Goal: Task Accomplishment & Management: Use online tool/utility

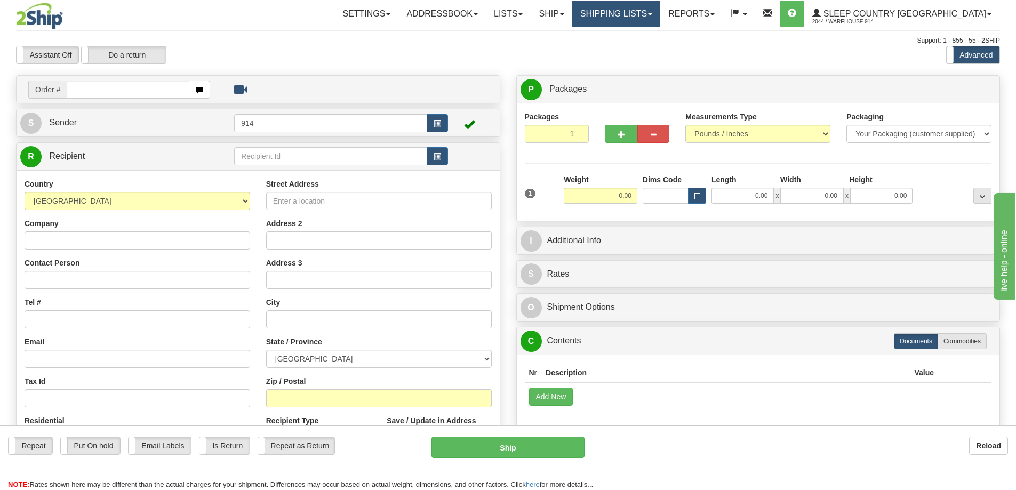
click at [649, 14] on link "Shipping lists" at bounding box center [616, 14] width 88 height 27
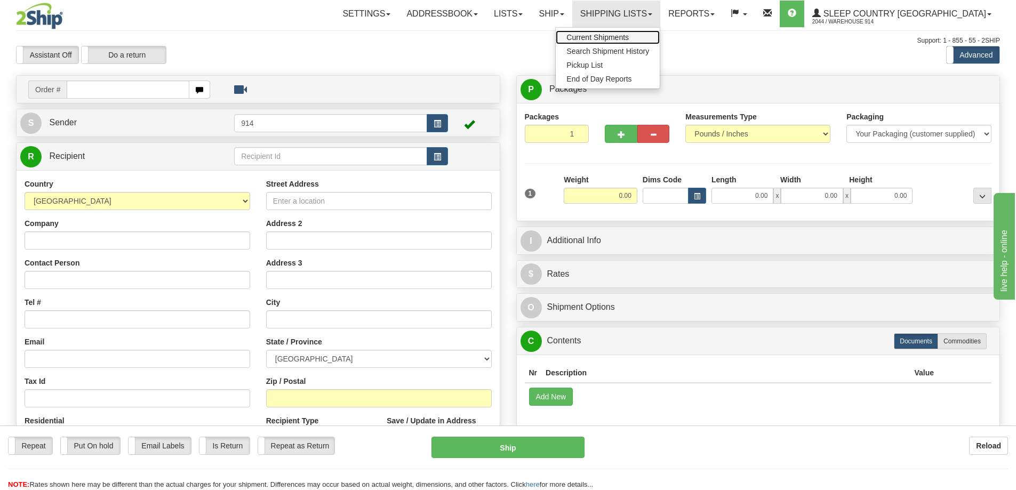
click at [629, 34] on span "Current Shipments" at bounding box center [597, 37] width 62 height 9
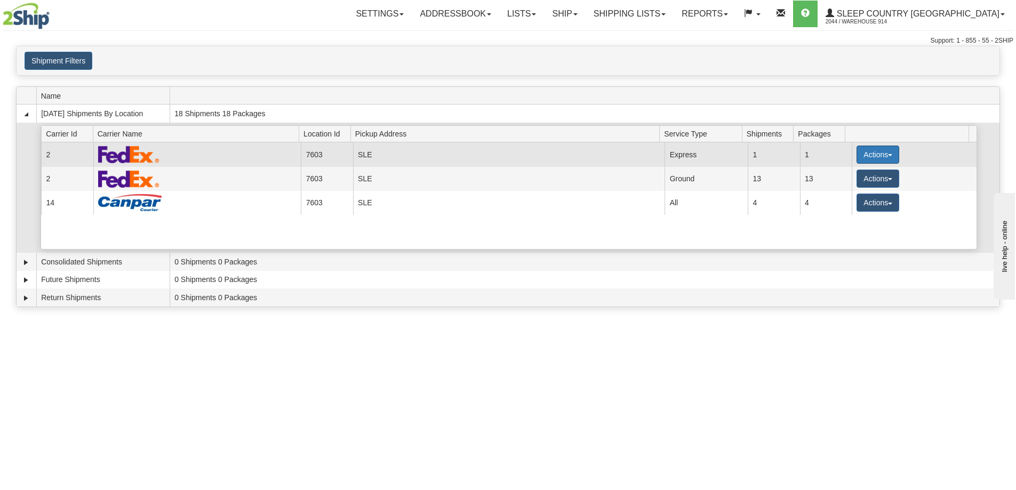
click at [871, 153] on button "Actions" at bounding box center [877, 155] width 43 height 18
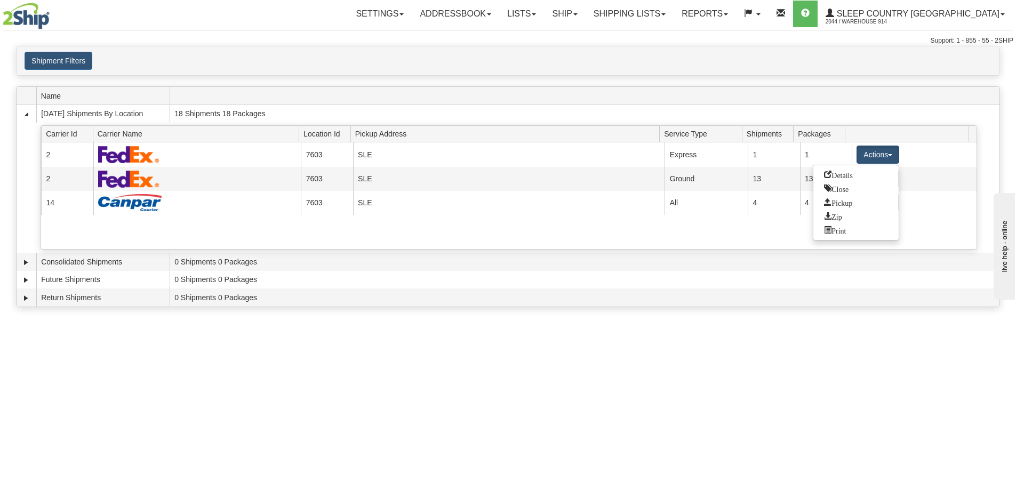
click at [737, 95] on span at bounding box center [586, 95] width 825 height 17
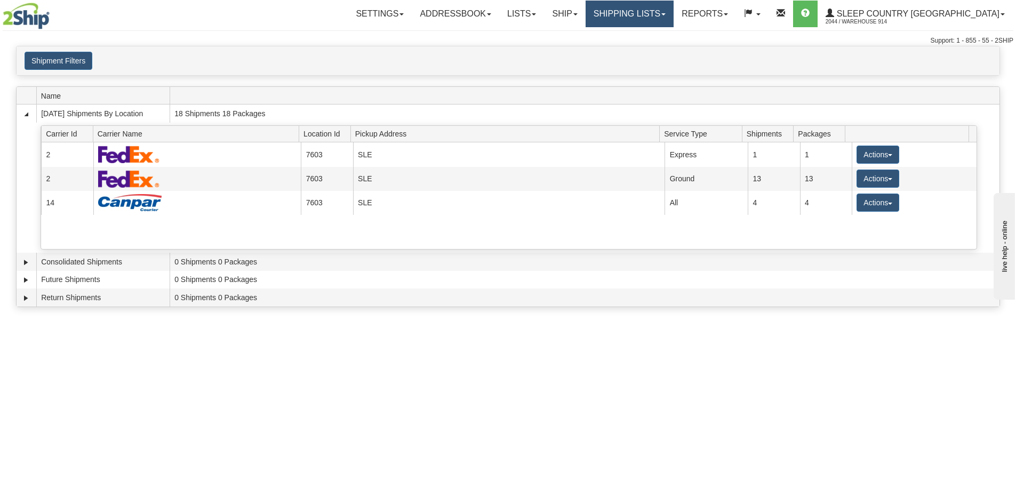
click at [668, 12] on link "Shipping lists" at bounding box center [629, 14] width 88 height 27
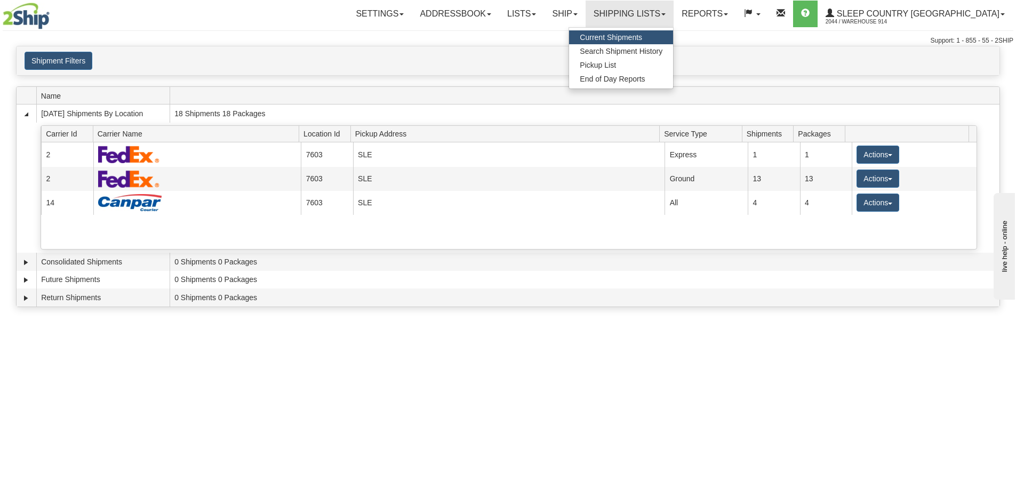
click at [642, 39] on span "Current Shipments" at bounding box center [611, 37] width 62 height 9
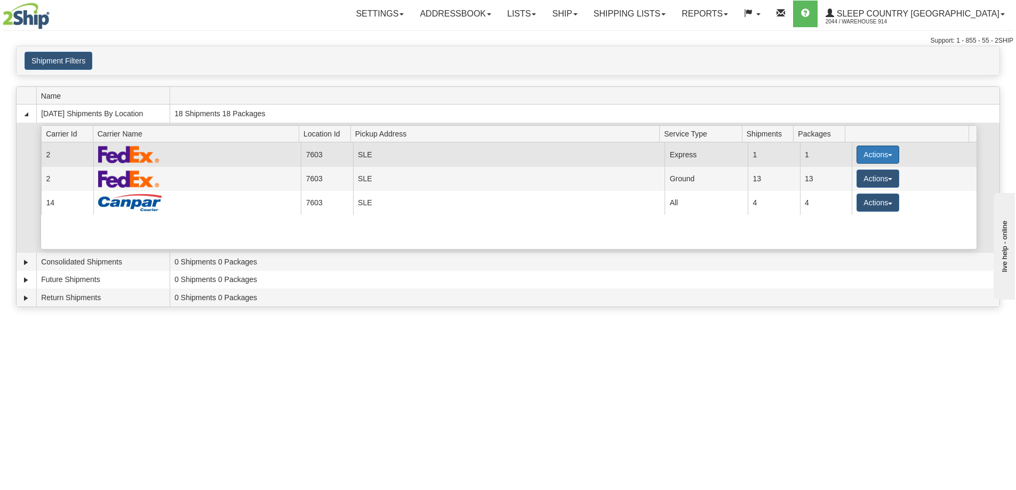
click at [869, 156] on button "Actions" at bounding box center [877, 155] width 43 height 18
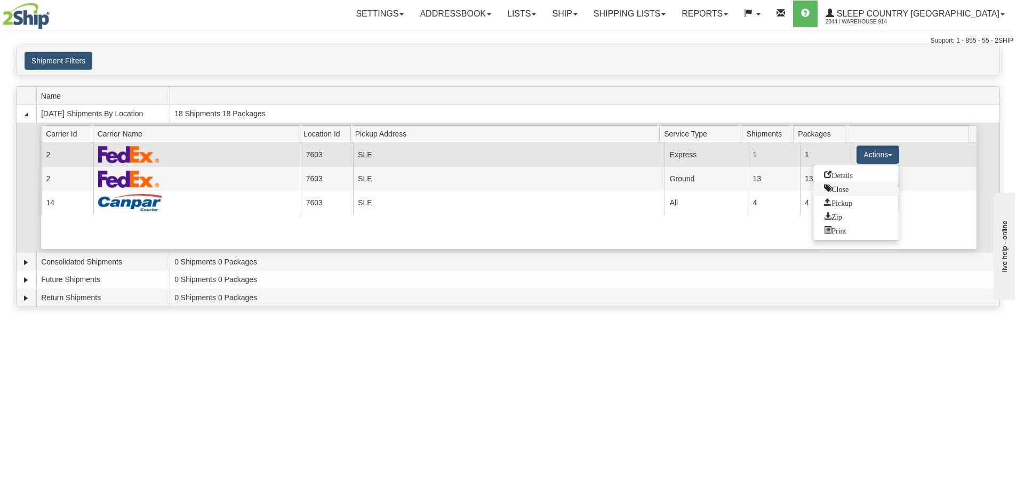
click at [851, 194] on link "Close" at bounding box center [855, 189] width 85 height 14
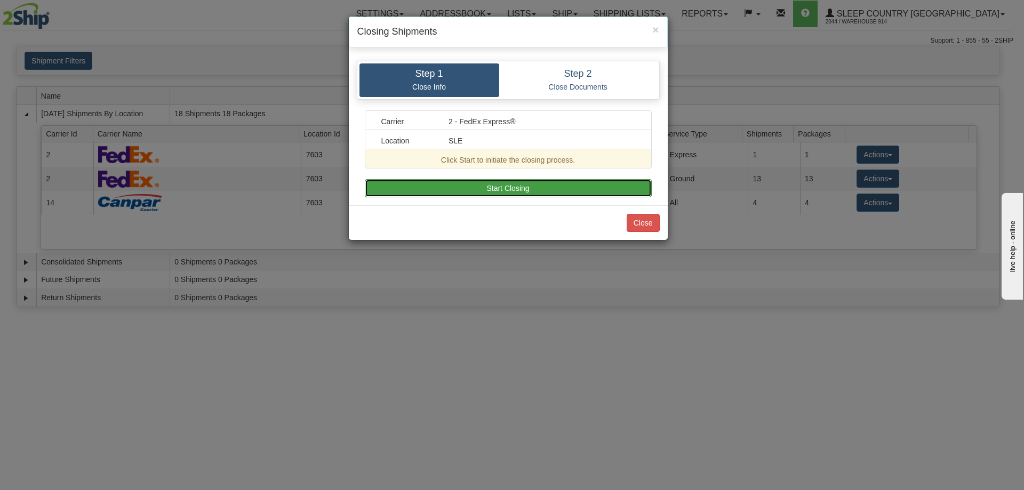
click at [530, 192] on button "Start Closing" at bounding box center [508, 188] width 287 height 18
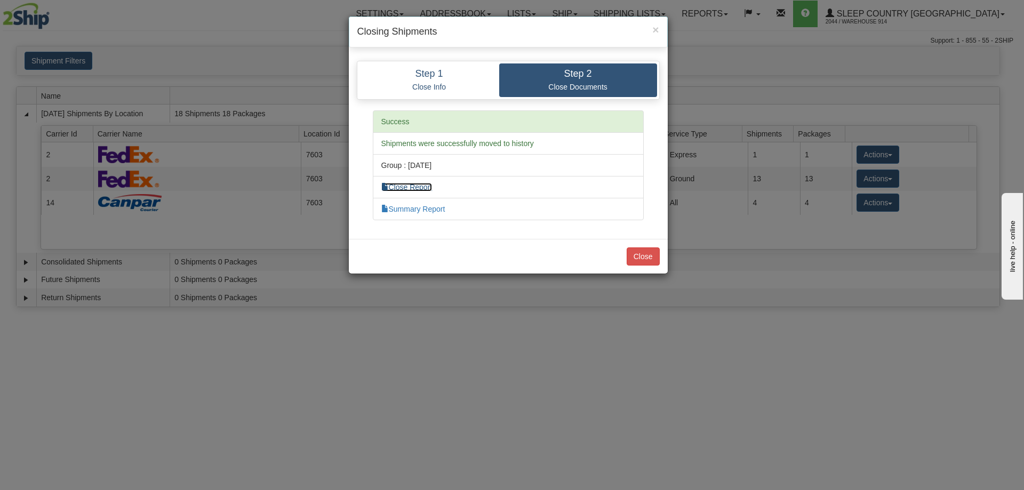
click at [420, 187] on link "Close Report" at bounding box center [406, 187] width 51 height 9
click at [441, 211] on link "Summary Report" at bounding box center [413, 209] width 64 height 9
click at [634, 252] on button "Close" at bounding box center [642, 256] width 33 height 18
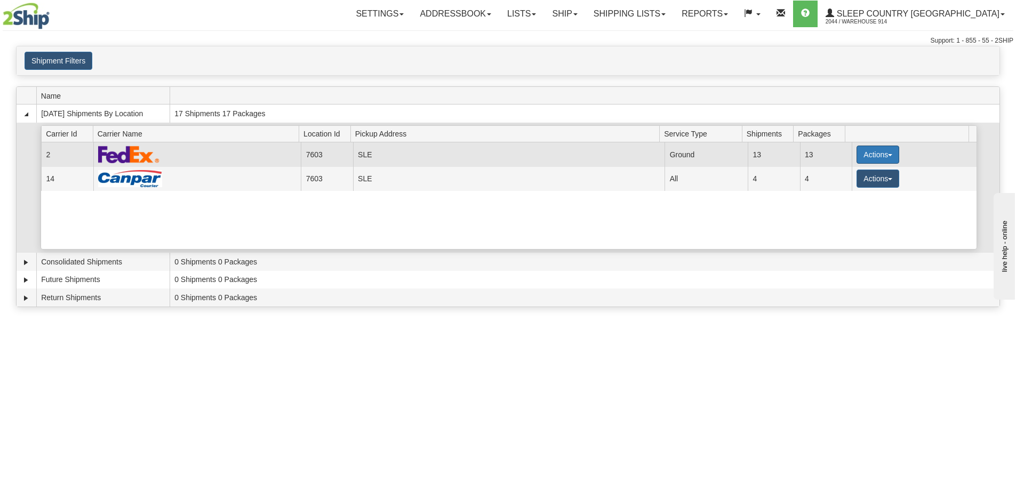
click at [892, 154] on button "Actions" at bounding box center [877, 155] width 43 height 18
click at [838, 189] on span "Close" at bounding box center [836, 187] width 25 height 7
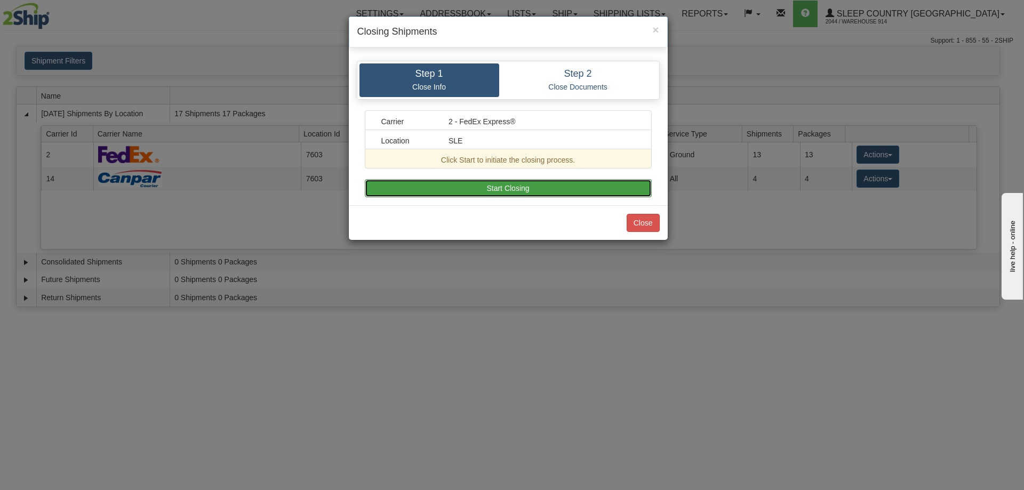
click at [522, 189] on button "Start Closing" at bounding box center [508, 188] width 287 height 18
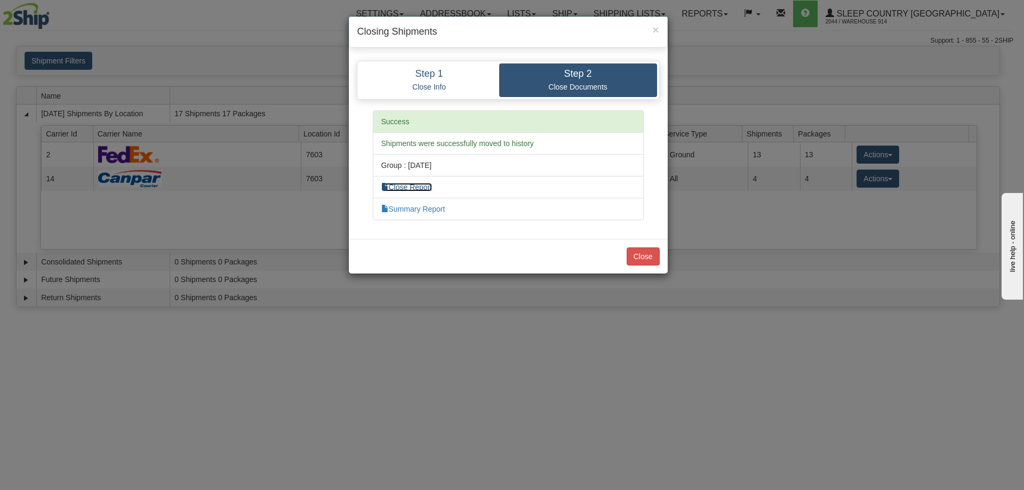
click at [424, 185] on link "Close Report" at bounding box center [406, 187] width 51 height 9
click at [725, 98] on div "× Closing Shipments Step 1 Close Info Step 2 Close Documents Carrier 2 - FedEx …" at bounding box center [512, 245] width 1024 height 490
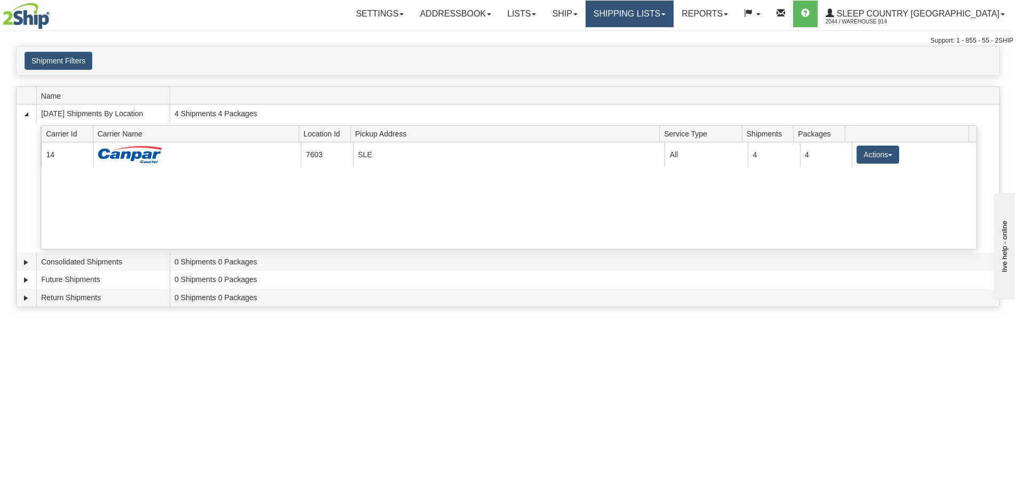
click at [673, 13] on link "Shipping lists" at bounding box center [629, 14] width 88 height 27
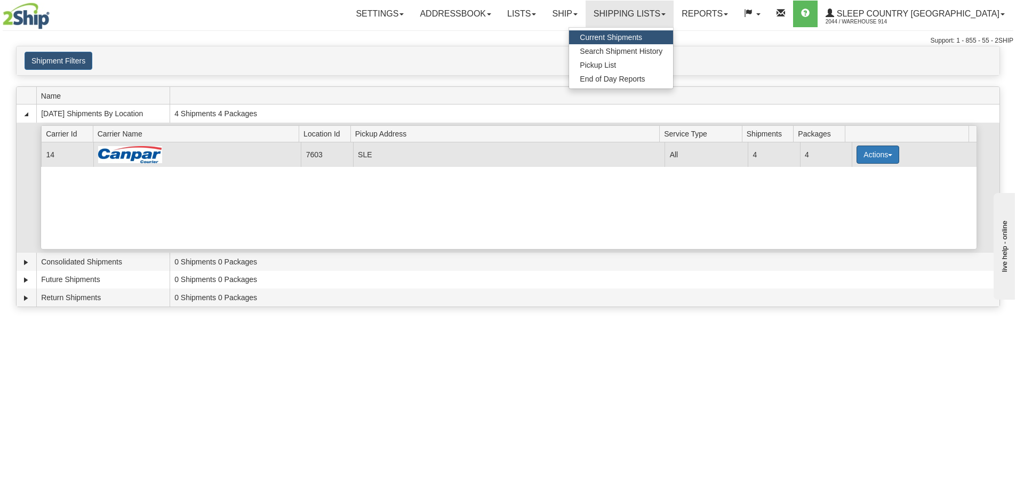
click at [866, 153] on button "Actions" at bounding box center [877, 155] width 43 height 18
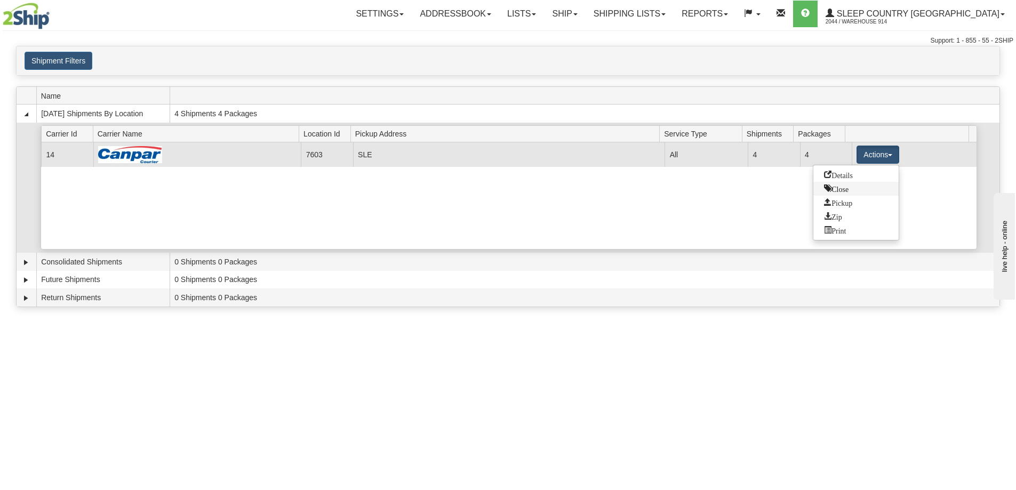
click at [853, 191] on link "Close" at bounding box center [855, 189] width 85 height 14
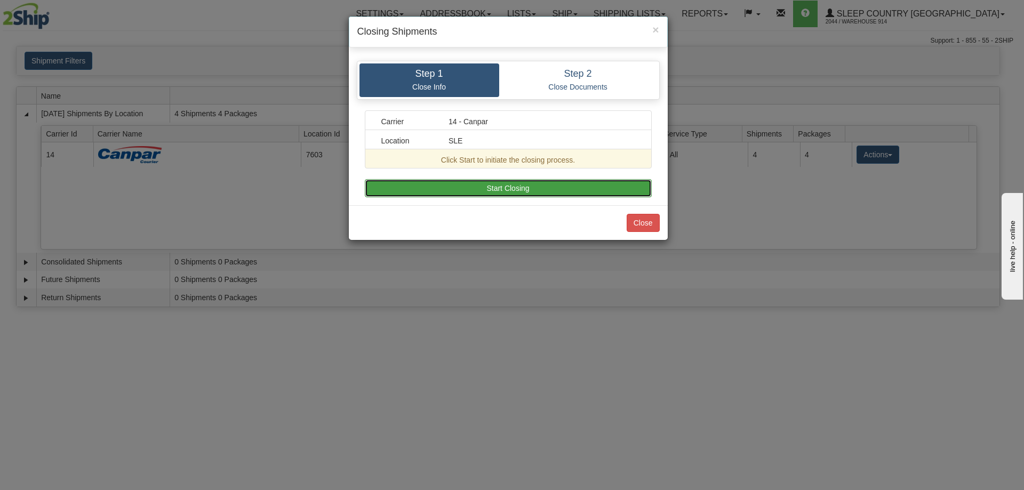
click at [556, 190] on button "Start Closing" at bounding box center [508, 188] width 287 height 18
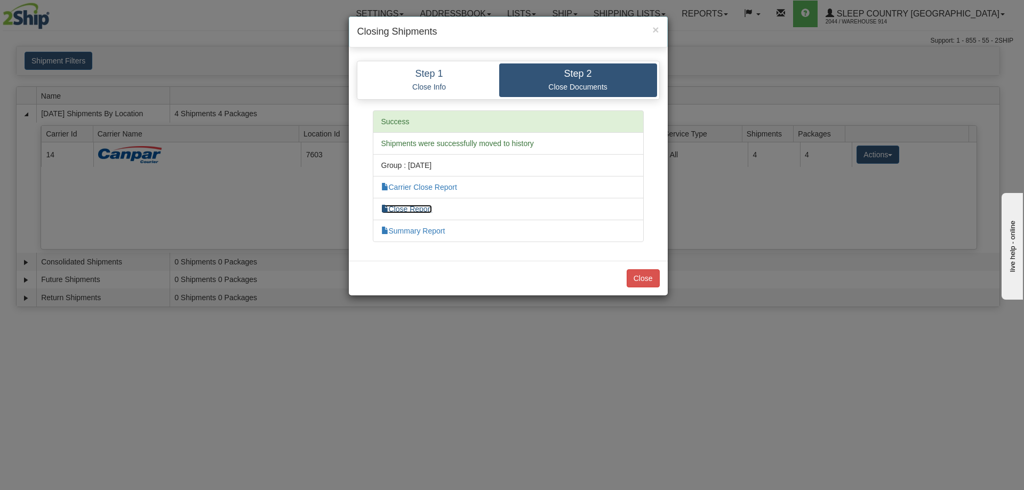
click at [428, 205] on link "Close Report" at bounding box center [406, 209] width 51 height 9
click at [428, 189] on link "Carrier Close Report" at bounding box center [419, 187] width 76 height 9
click at [428, 232] on link "Summary Report" at bounding box center [413, 231] width 64 height 9
click at [649, 280] on button "Close" at bounding box center [642, 278] width 33 height 18
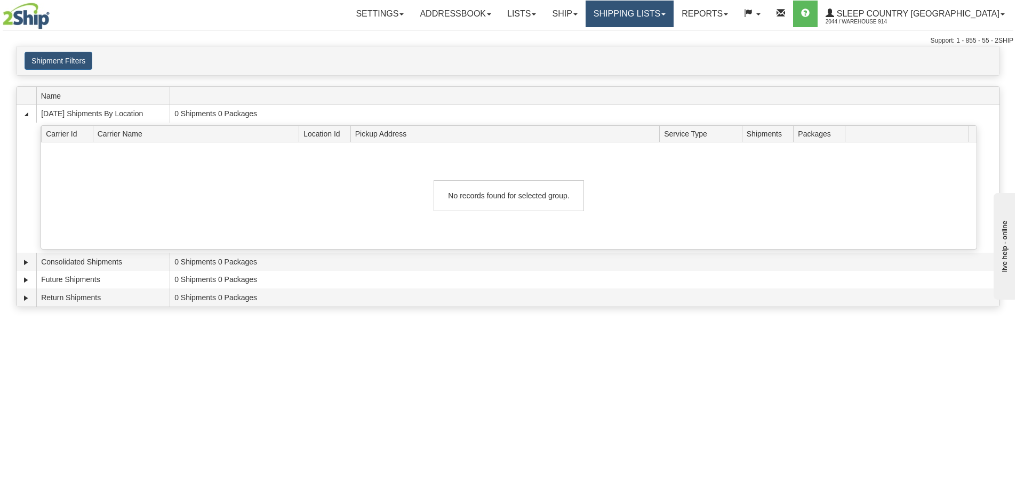
click at [673, 11] on link "Shipping lists" at bounding box center [629, 14] width 88 height 27
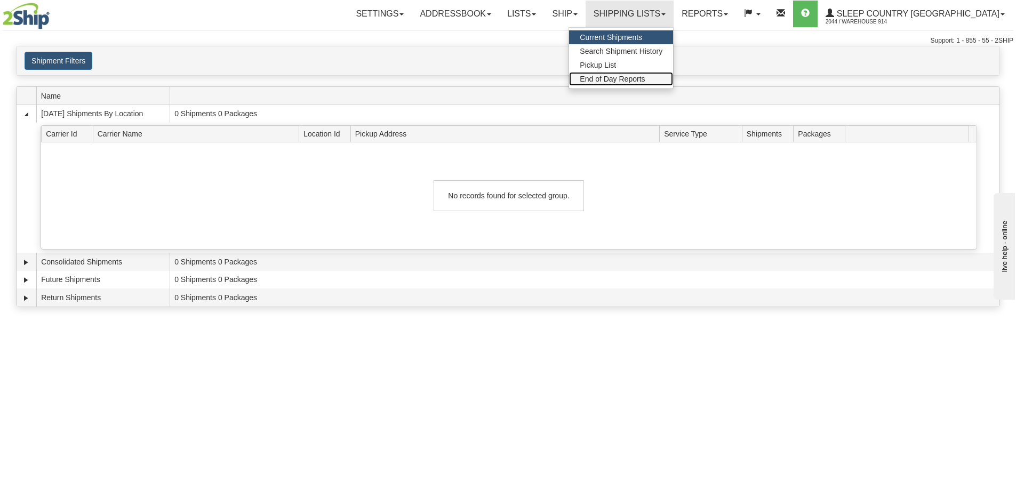
click at [645, 81] on span "End of Day Reports" at bounding box center [612, 79] width 65 height 9
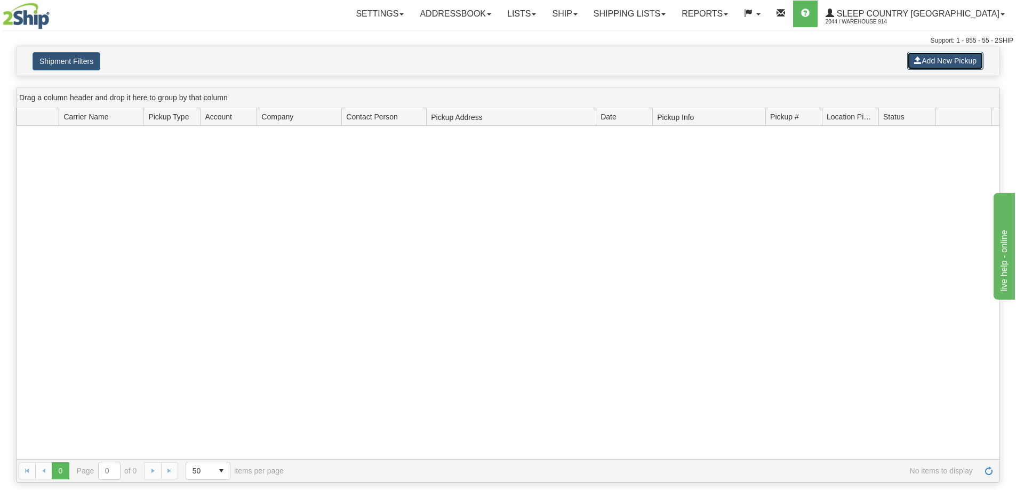
click at [958, 59] on button "Add New Pickup" at bounding box center [945, 61] width 76 height 18
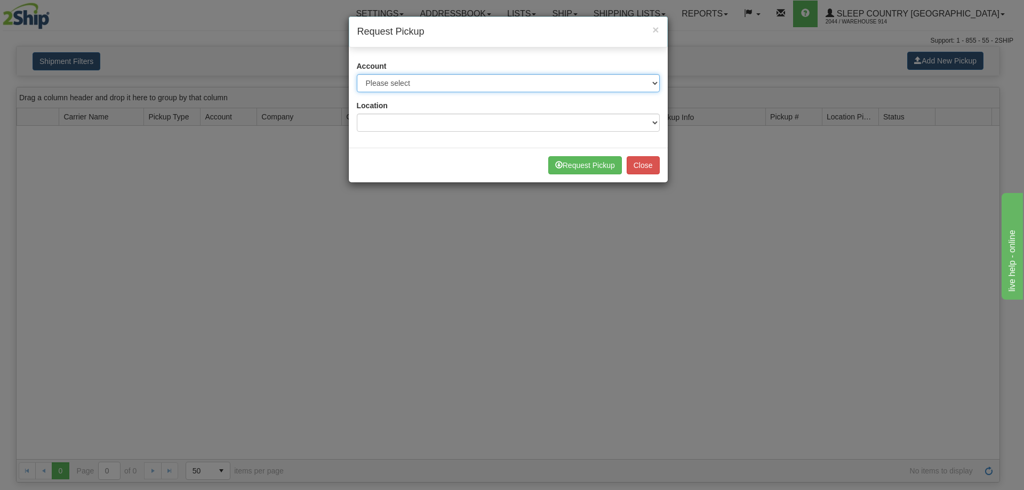
click at [546, 82] on select "Please select Canada Post - 7241032 (Canada Post 300) Canada Post - 1021956 (Ca…" at bounding box center [508, 83] width 303 height 18
select select "14"
click at [357, 74] on select "Please select Canada Post - 7241032 (Canada Post 300) Canada Post - 1021956 (Ca…" at bounding box center [508, 83] width 303 height 18
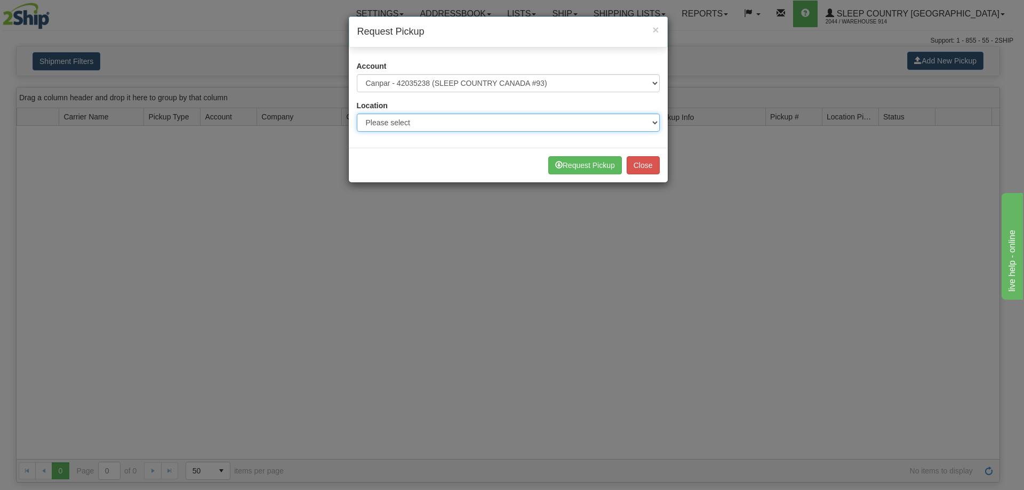
click at [473, 124] on select "Please select 914 CASPC END SLE" at bounding box center [508, 123] width 303 height 18
select select "7603"
click at [357, 114] on select "Please select 914 CASPC END SLE" at bounding box center [508, 123] width 303 height 18
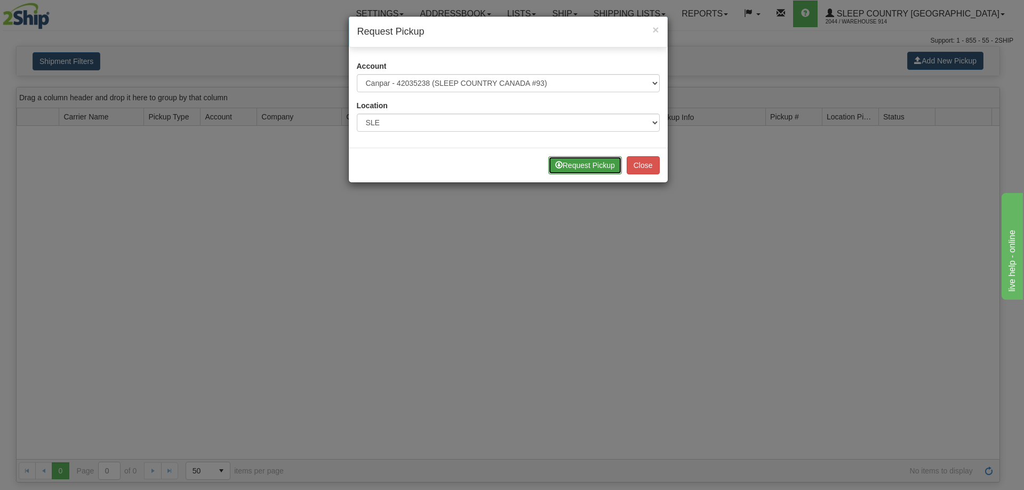
click at [606, 169] on button "Request Pickup" at bounding box center [585, 165] width 74 height 18
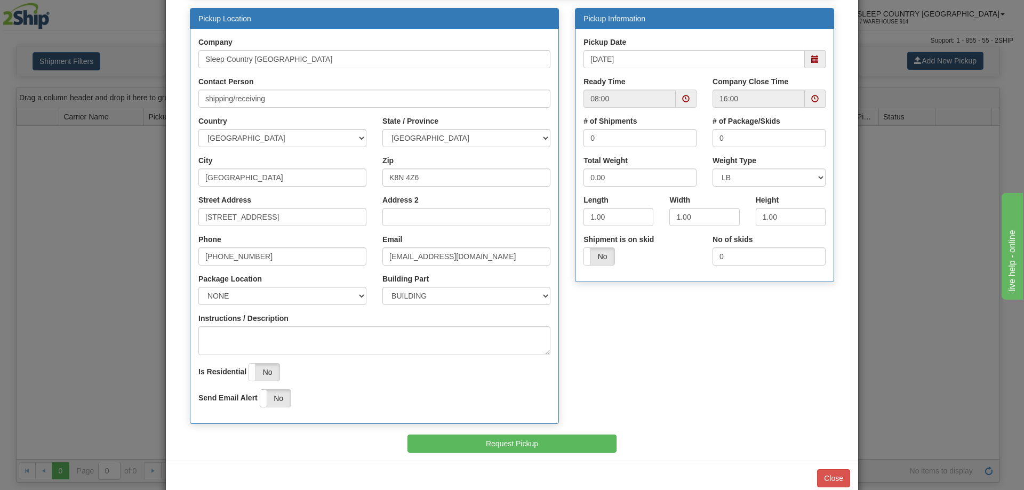
scroll to position [107, 0]
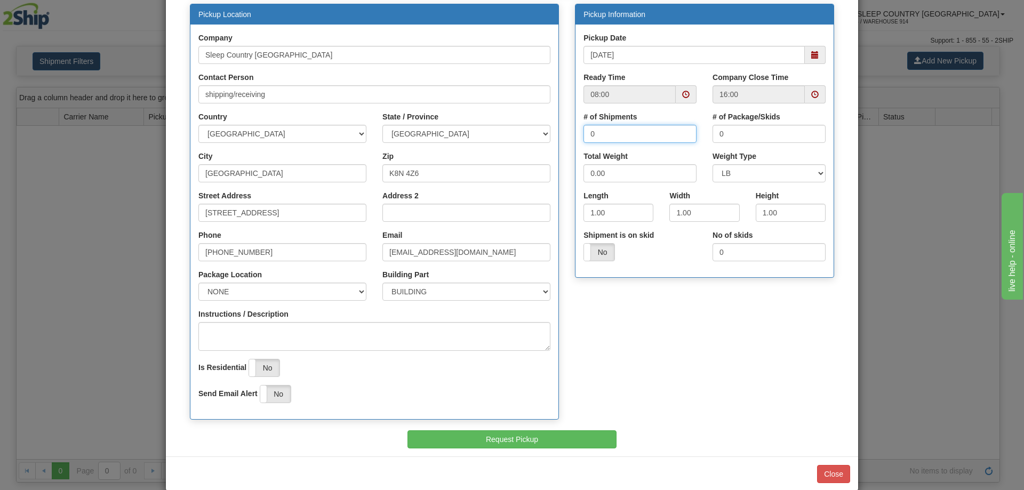
drag, startPoint x: 607, startPoint y: 134, endPoint x: 574, endPoint y: 134, distance: 32.5
click at [575, 134] on div "# of Shipments 0" at bounding box center [639, 130] width 129 height 39
type input "4"
drag, startPoint x: 725, startPoint y: 134, endPoint x: 661, endPoint y: 135, distance: 64.0
click at [661, 135] on div "# of Shipments 4 # of Package/Skids 0" at bounding box center [704, 130] width 258 height 39
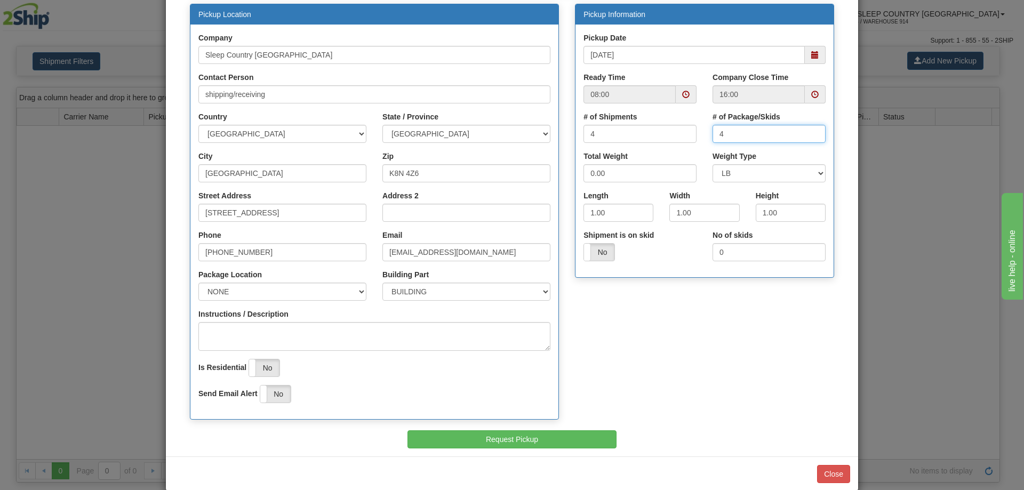
type input "4"
drag, startPoint x: 626, startPoint y: 177, endPoint x: 547, endPoint y: 176, distance: 79.4
click at [547, 176] on div "Pickup Location Company Sleep Country Canada Contact Person shipping/receiving …" at bounding box center [512, 217] width 660 height 427
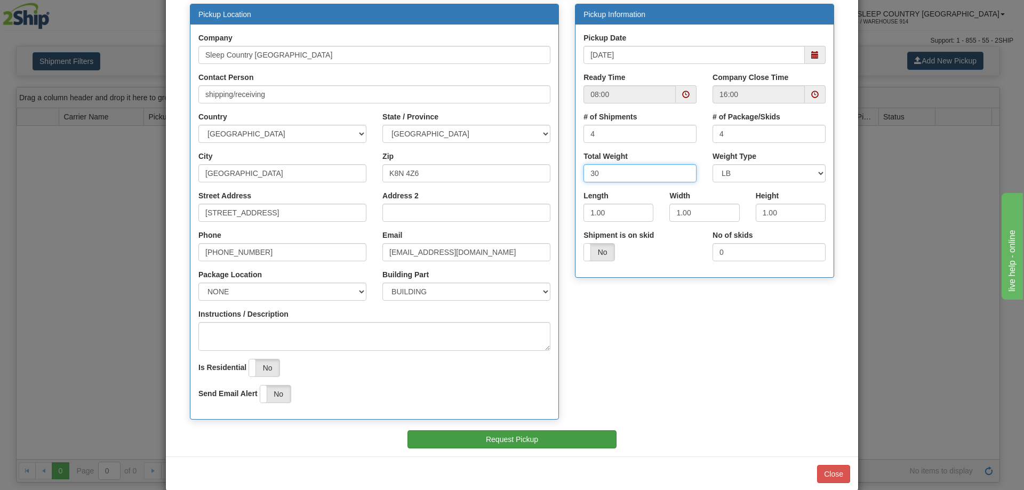
type input "30"
click at [529, 432] on button "Request Pickup" at bounding box center [512, 439] width 210 height 18
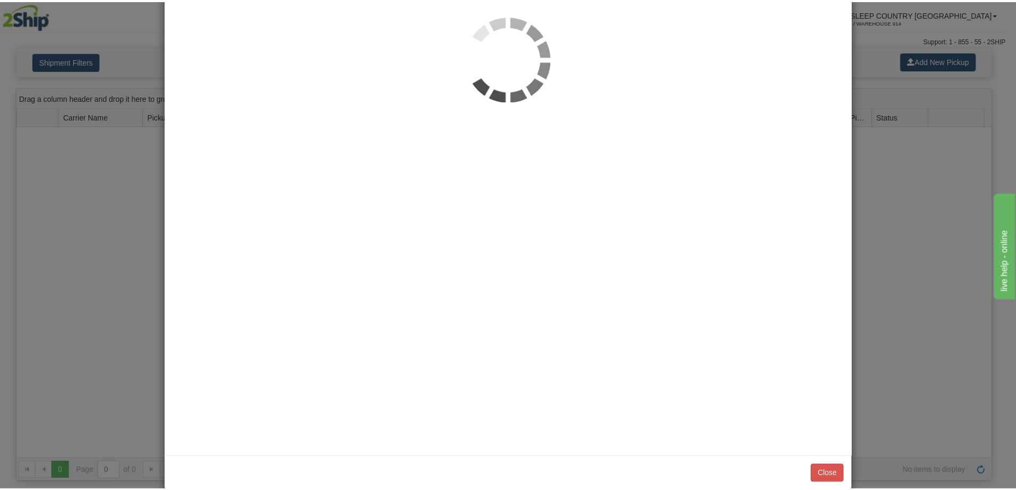
scroll to position [0, 0]
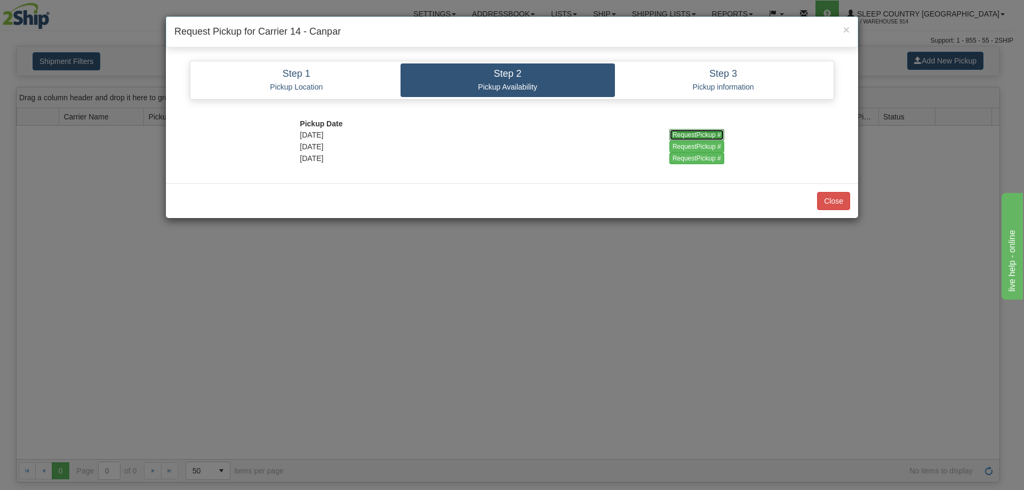
click at [699, 137] on input "RequestPickup #" at bounding box center [696, 135] width 55 height 12
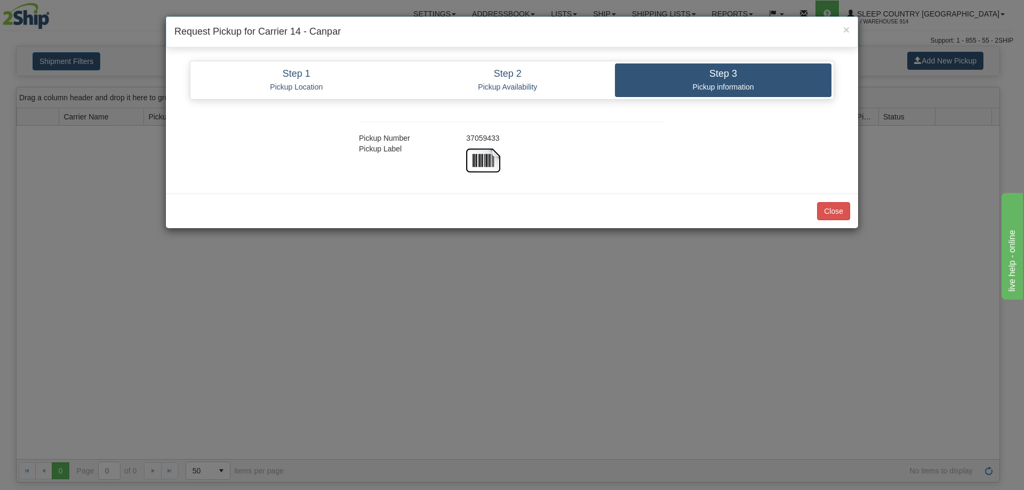
click at [489, 135] on div "37059433" at bounding box center [565, 138] width 215 height 11
click at [486, 164] on img at bounding box center [483, 160] width 34 height 34
click at [834, 213] on button "Close" at bounding box center [833, 211] width 33 height 18
